Goal: Task Accomplishment & Management: Use online tool/utility

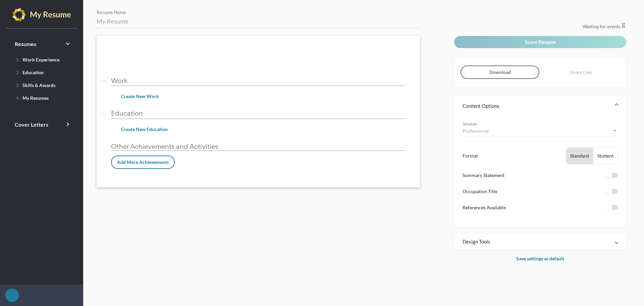
type input "BOM Coordinator - [PERSON_NAME]"
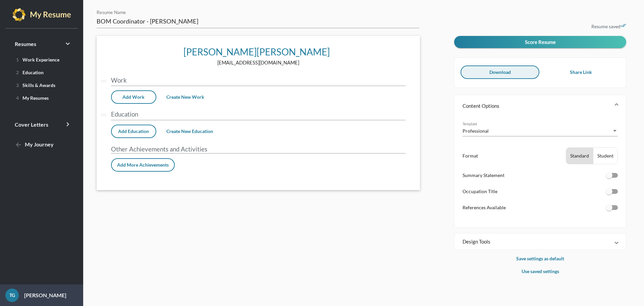
click at [492, 75] on span "Download" at bounding box center [500, 72] width 21 height 6
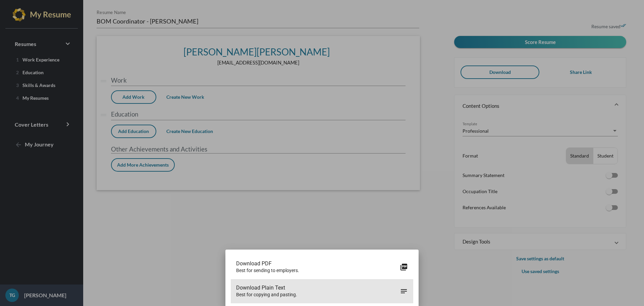
click at [404, 293] on icon "notes" at bounding box center [404, 291] width 8 height 8
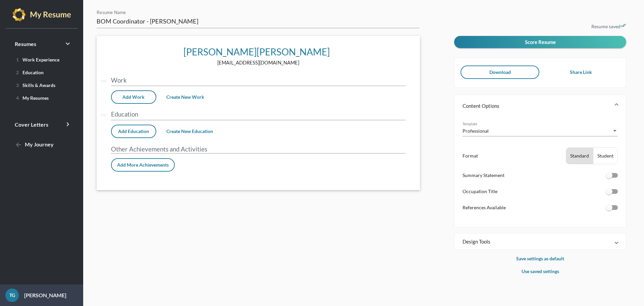
click at [615, 240] on span "Design Tools" at bounding box center [539, 241] width 153 height 7
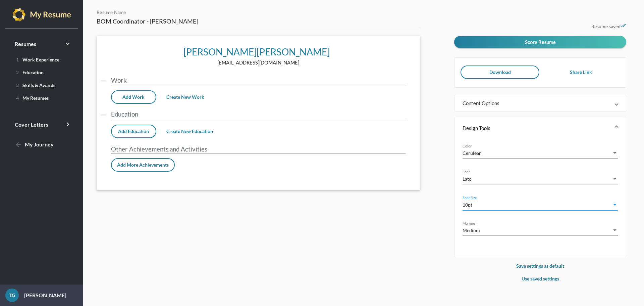
click at [617, 202] on div "Font Size" at bounding box center [615, 204] width 6 height 7
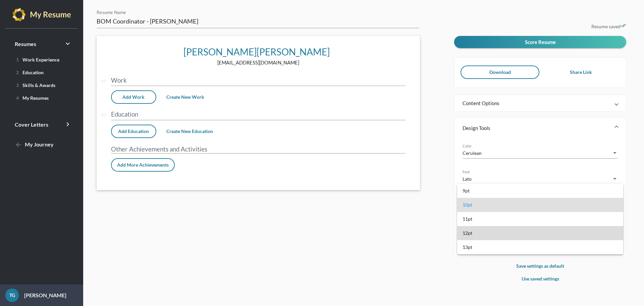
click at [487, 231] on span "12pt" at bounding box center [540, 233] width 155 height 14
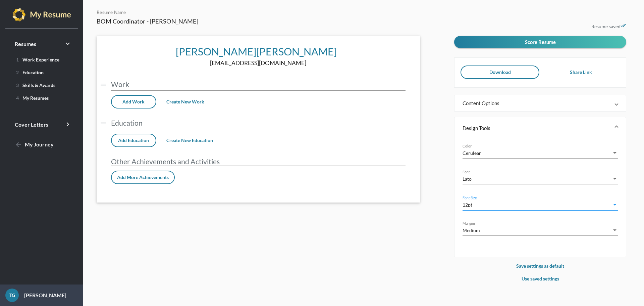
click at [615, 177] on div "Font" at bounding box center [615, 178] width 6 height 7
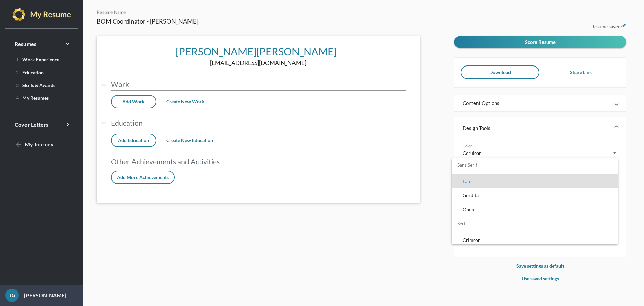
click at [483, 180] on span "Lato" at bounding box center [538, 181] width 150 height 14
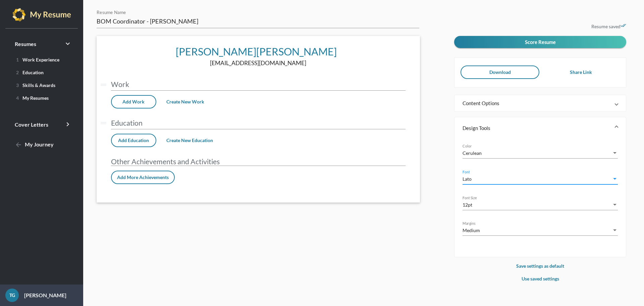
click at [483, 150] on div "Cerulean" at bounding box center [537, 152] width 149 height 7
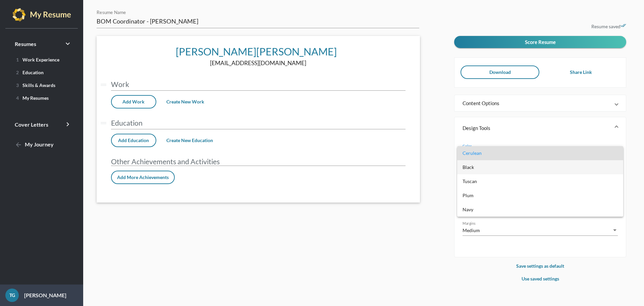
click at [483, 166] on span "Black" at bounding box center [540, 167] width 155 height 14
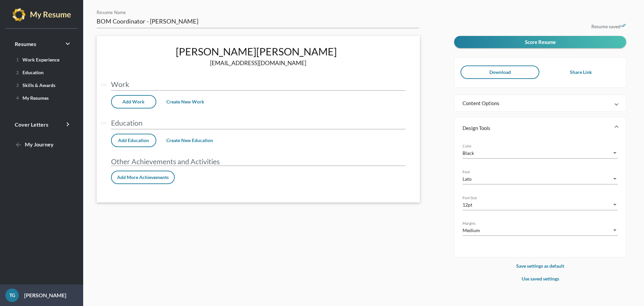
click at [616, 105] on span at bounding box center [617, 103] width 3 height 7
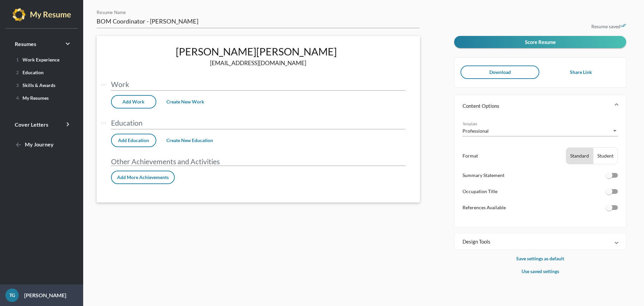
click at [611, 193] on div at bounding box center [609, 191] width 7 height 7
click at [610, 194] on input "checkbox" at bounding box center [609, 194] width 0 height 0
checkbox input "true"
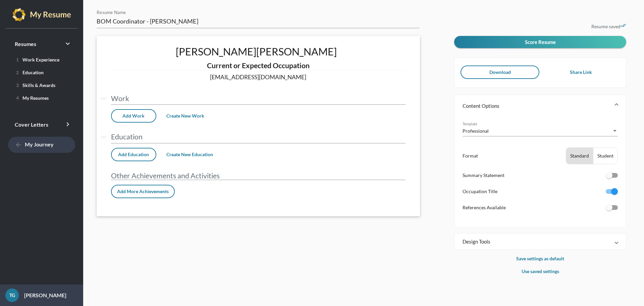
click at [50, 143] on span "arrow_back My Journey" at bounding box center [34, 144] width 39 height 6
